Goal: Task Accomplishment & Management: Use online tool/utility

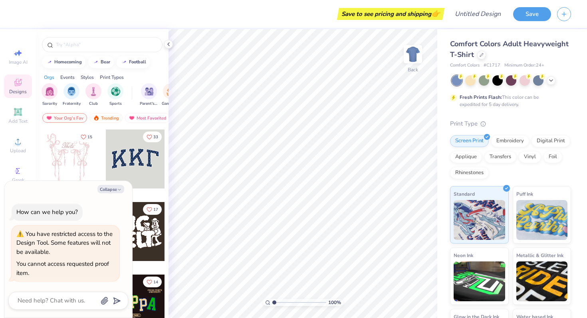
click at [115, 194] on div "Collapse How can we help you? You have restricted access to the Design Tool. So…" at bounding box center [68, 249] width 128 height 137
click at [112, 186] on button "Collapse" at bounding box center [110, 189] width 27 height 8
type textarea "x"
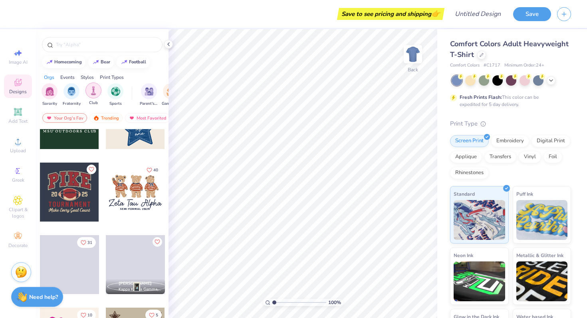
scroll to position [535, 0]
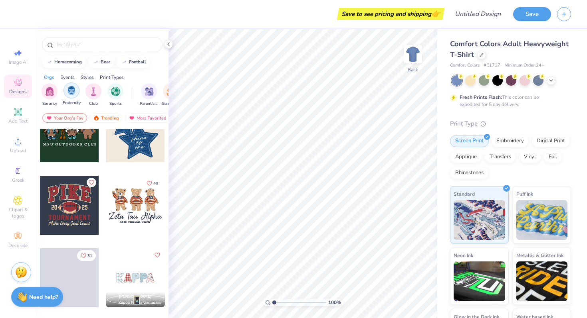
click at [69, 93] on img "filter for Fraternity" at bounding box center [71, 90] width 9 height 9
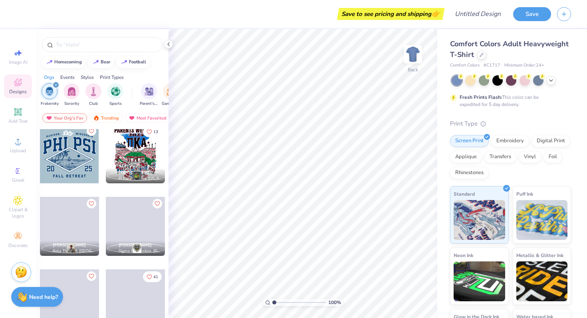
scroll to position [340, 0]
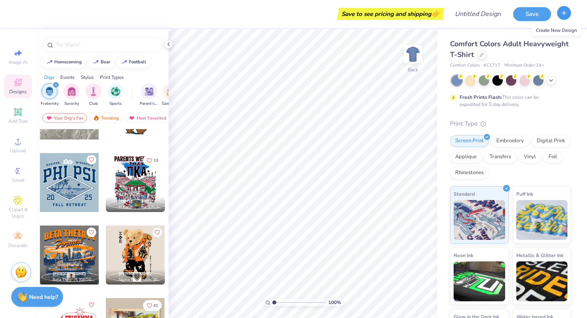
click at [564, 15] on line "button" at bounding box center [564, 13] width 0 height 4
click at [488, 56] on div "Comfort Colors Adult Heavyweight T-Shirt" at bounding box center [510, 50] width 121 height 22
click at [484, 56] on div at bounding box center [481, 54] width 9 height 9
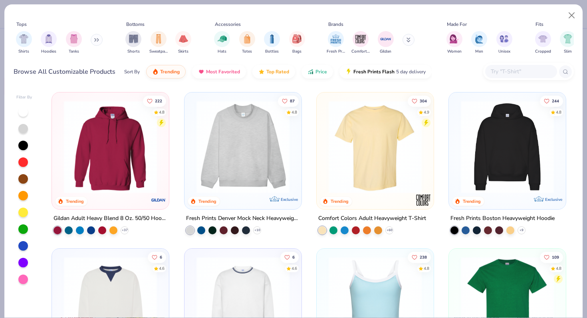
click at [136, 172] on img at bounding box center [110, 147] width 101 height 93
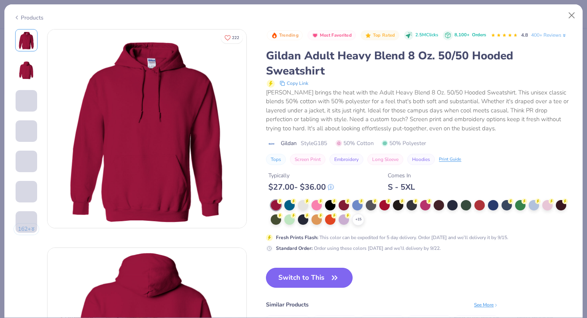
click at [320, 278] on button "Switch to This" at bounding box center [309, 278] width 87 height 20
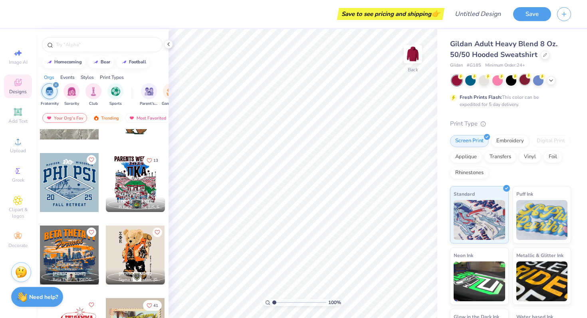
click at [524, 79] on div at bounding box center [524, 80] width 10 height 10
click at [551, 82] on icon at bounding box center [551, 80] width 6 height 6
